Goal: Information Seeking & Learning: Find specific fact

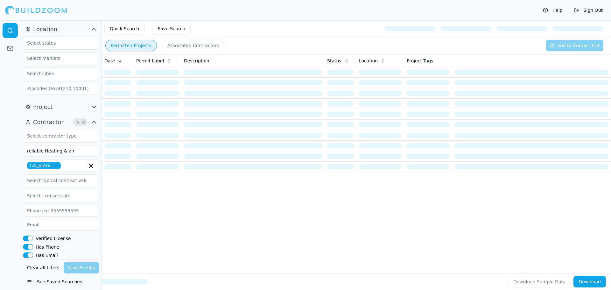
click at [45, 269] on button "Clear all filters" at bounding box center [43, 267] width 36 height 11
click at [53, 153] on input at bounding box center [61, 150] width 76 height 11
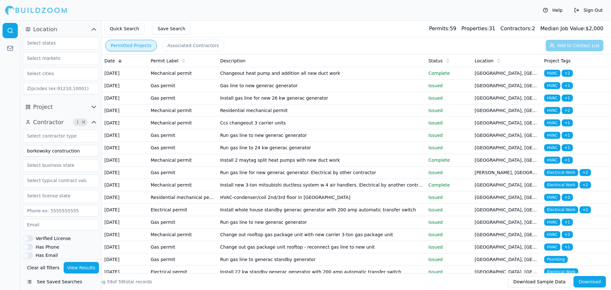
click at [77, 266] on button "View Results" at bounding box center [82, 267] width 36 height 11
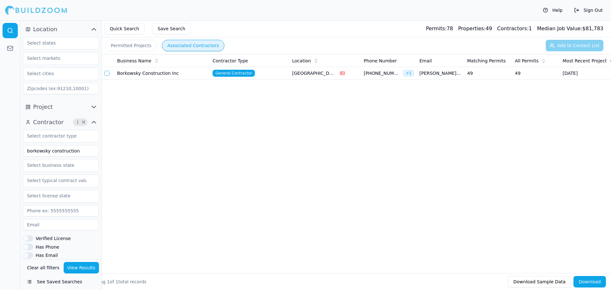
click at [178, 47] on button "Associated Contractors" at bounding box center [193, 45] width 62 height 11
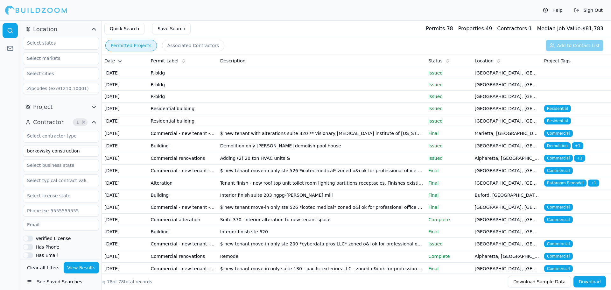
click at [129, 47] on button "Permitted Projects" at bounding box center [131, 45] width 52 height 11
click at [161, 127] on td "Residential building" at bounding box center [182, 121] width 69 height 12
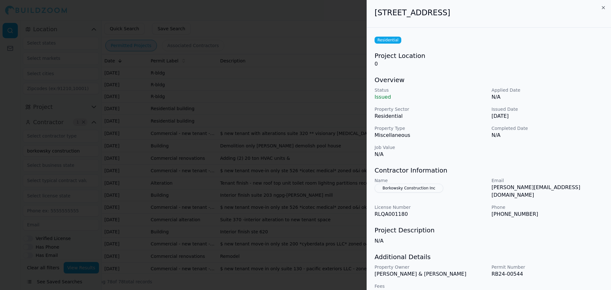
click at [321, 123] on div at bounding box center [305, 145] width 611 height 290
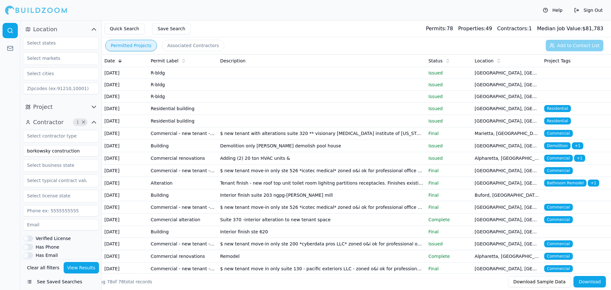
click at [169, 140] on td "Commercial - new tenant - moving into new space and need co" at bounding box center [182, 133] width 69 height 12
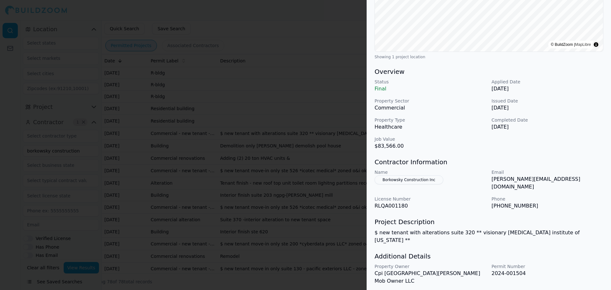
scroll to position [101, 0]
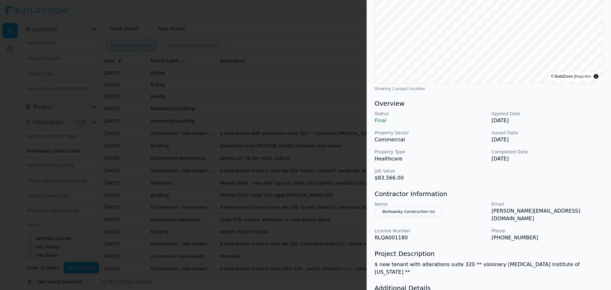
click at [230, 157] on div at bounding box center [305, 145] width 611 height 290
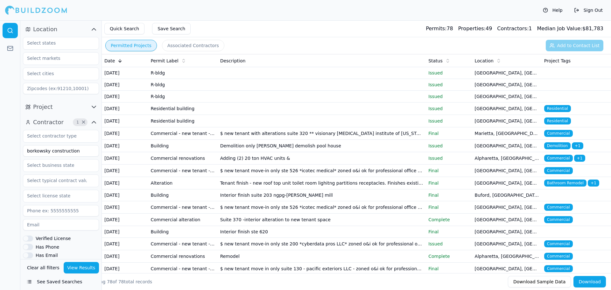
click at [170, 140] on td "Commercial - new tenant - moving into new space and need co" at bounding box center [182, 133] width 69 height 12
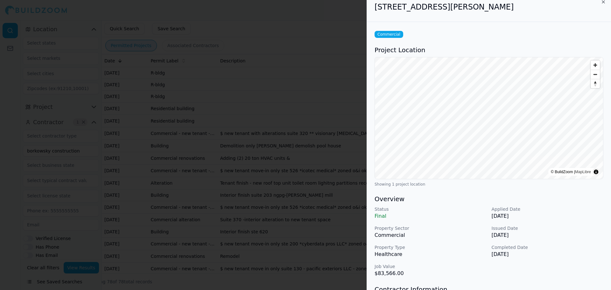
scroll to position [0, 0]
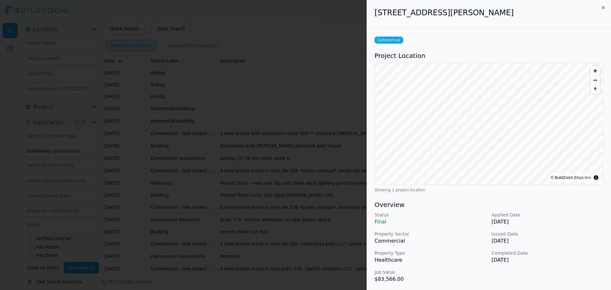
click at [241, 202] on div at bounding box center [305, 145] width 611 height 290
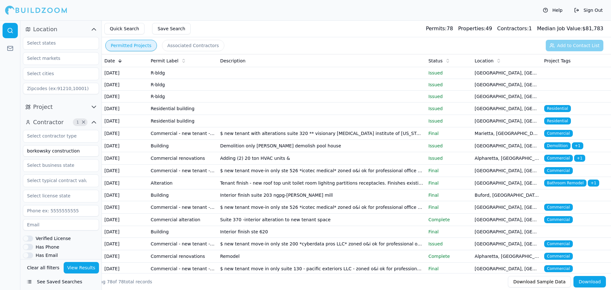
click at [255, 177] on td "$ new tenant move-in only ste 526 *icotec medical* zoned o&i ok for professiona…" at bounding box center [322, 170] width 208 height 12
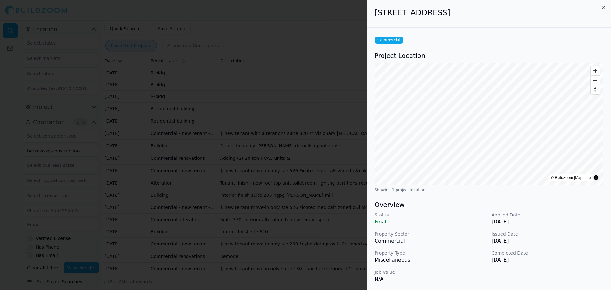
click at [258, 202] on div at bounding box center [305, 145] width 611 height 290
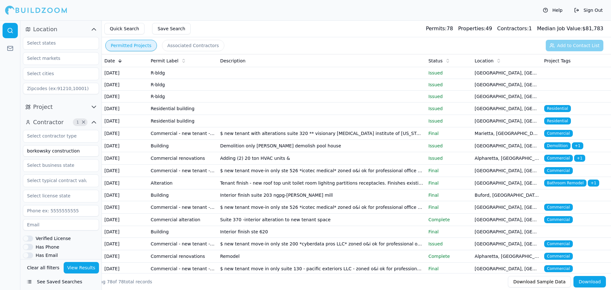
click at [593, 282] on button "Download" at bounding box center [589, 281] width 32 height 11
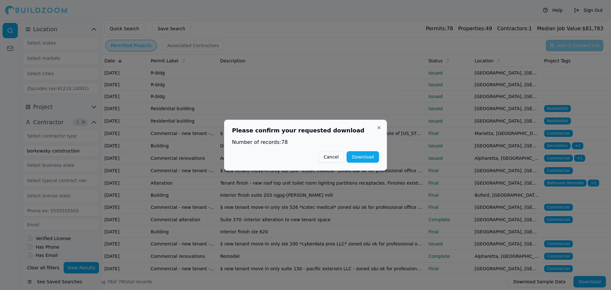
click at [360, 153] on button "Download" at bounding box center [362, 156] width 32 height 11
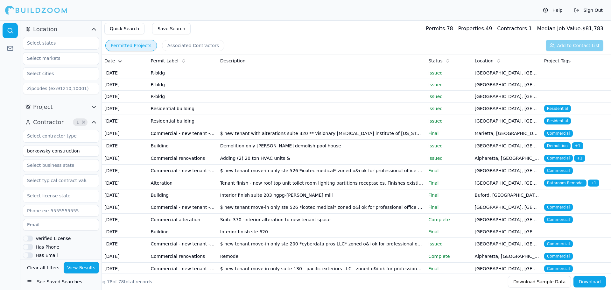
click at [27, 153] on input "borkowsky construction" at bounding box center [61, 150] width 76 height 11
click at [78, 270] on button "View Results" at bounding box center [82, 267] width 36 height 11
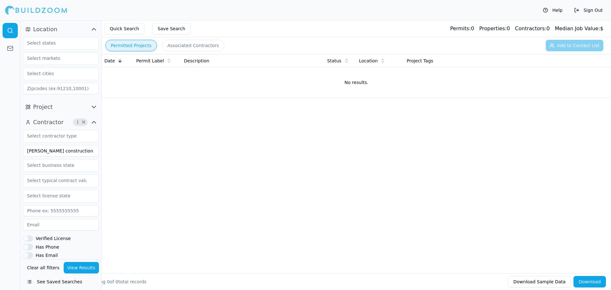
click at [189, 48] on button "Associated Contractors" at bounding box center [193, 45] width 62 height 11
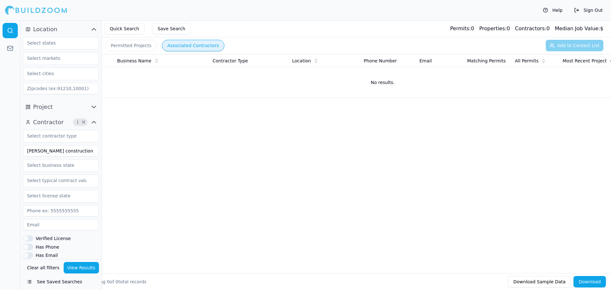
drag, startPoint x: 90, startPoint y: 151, endPoint x: 21, endPoint y: 150, distance: 69.0
click at [21, 150] on div "Contractor 1 × [PERSON_NAME] construction Verified License Has Phone Has Email …" at bounding box center [60, 224] width 81 height 218
type input "bartow construction"
click at [78, 268] on button "View Results" at bounding box center [82, 267] width 36 height 11
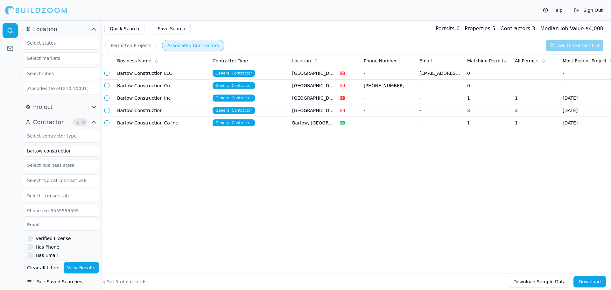
click at [161, 122] on td "Bartow Construction Co Inc" at bounding box center [162, 123] width 95 height 12
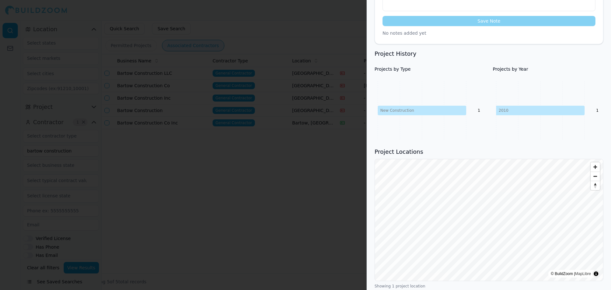
scroll to position [223, 0]
